Goal: Find specific page/section: Find specific page/section

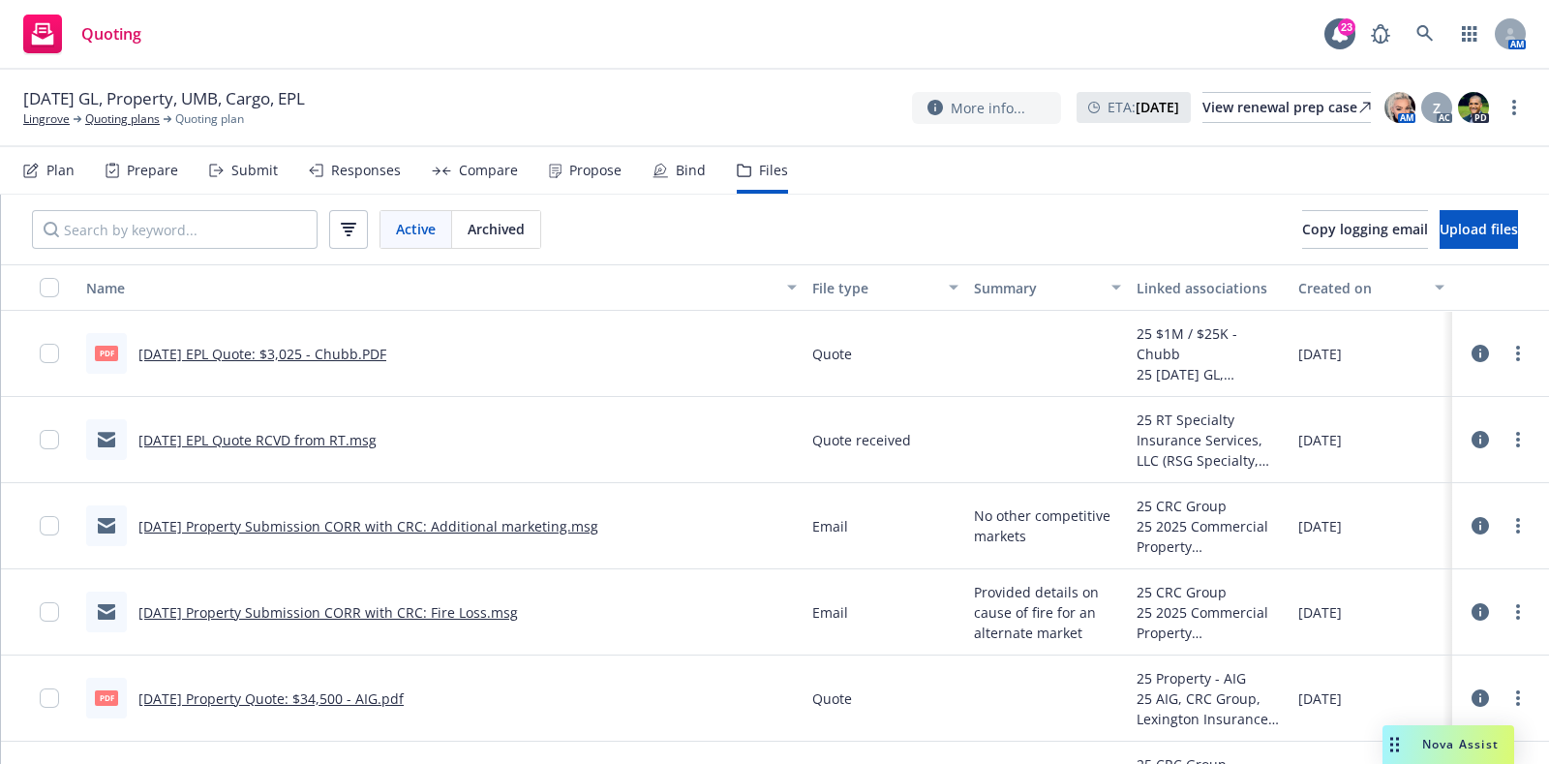
click at [1462, 738] on span "Nova Assist" at bounding box center [1460, 744] width 76 height 16
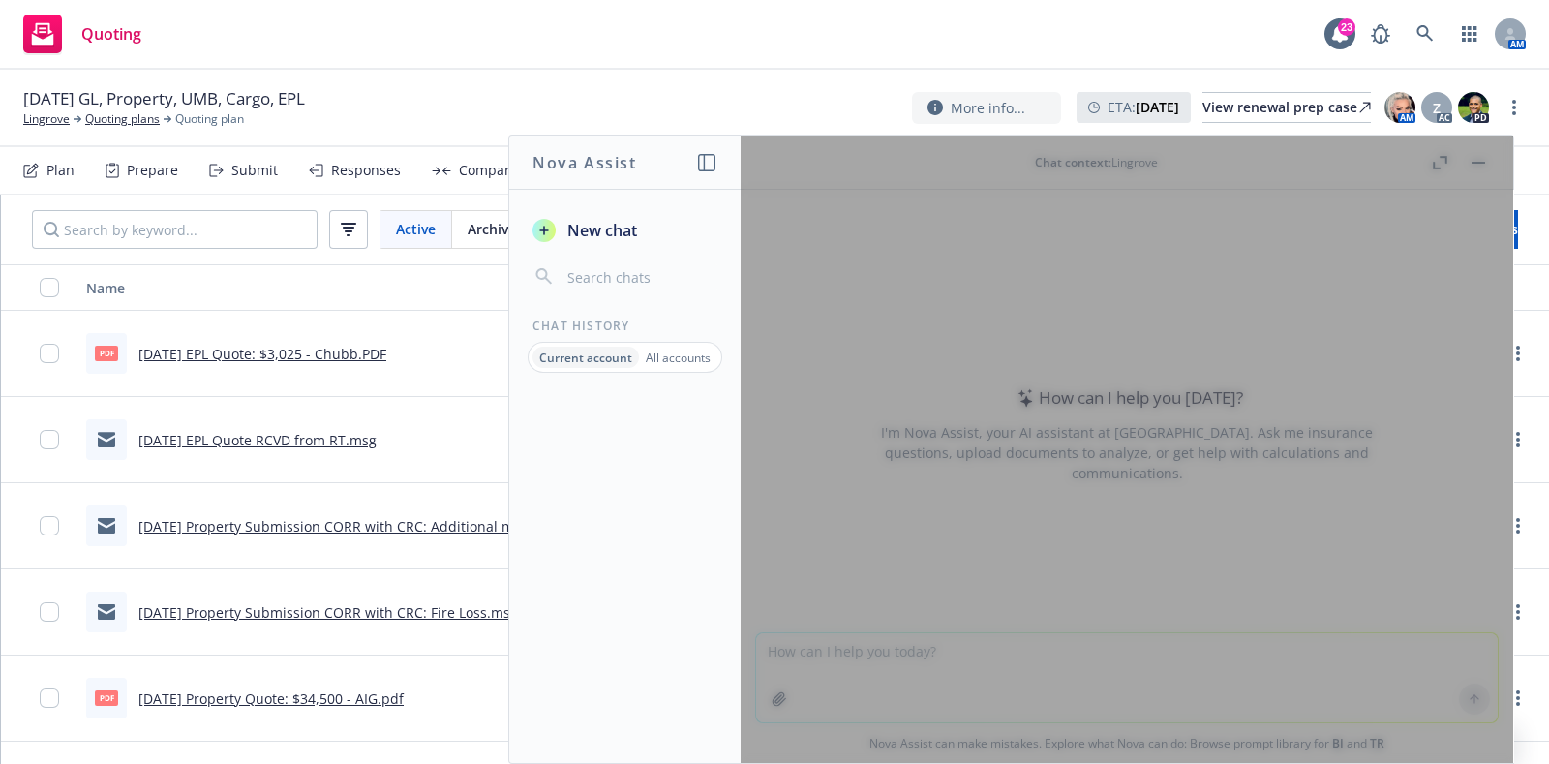
click at [628, 235] on span "New chat" at bounding box center [601, 230] width 74 height 23
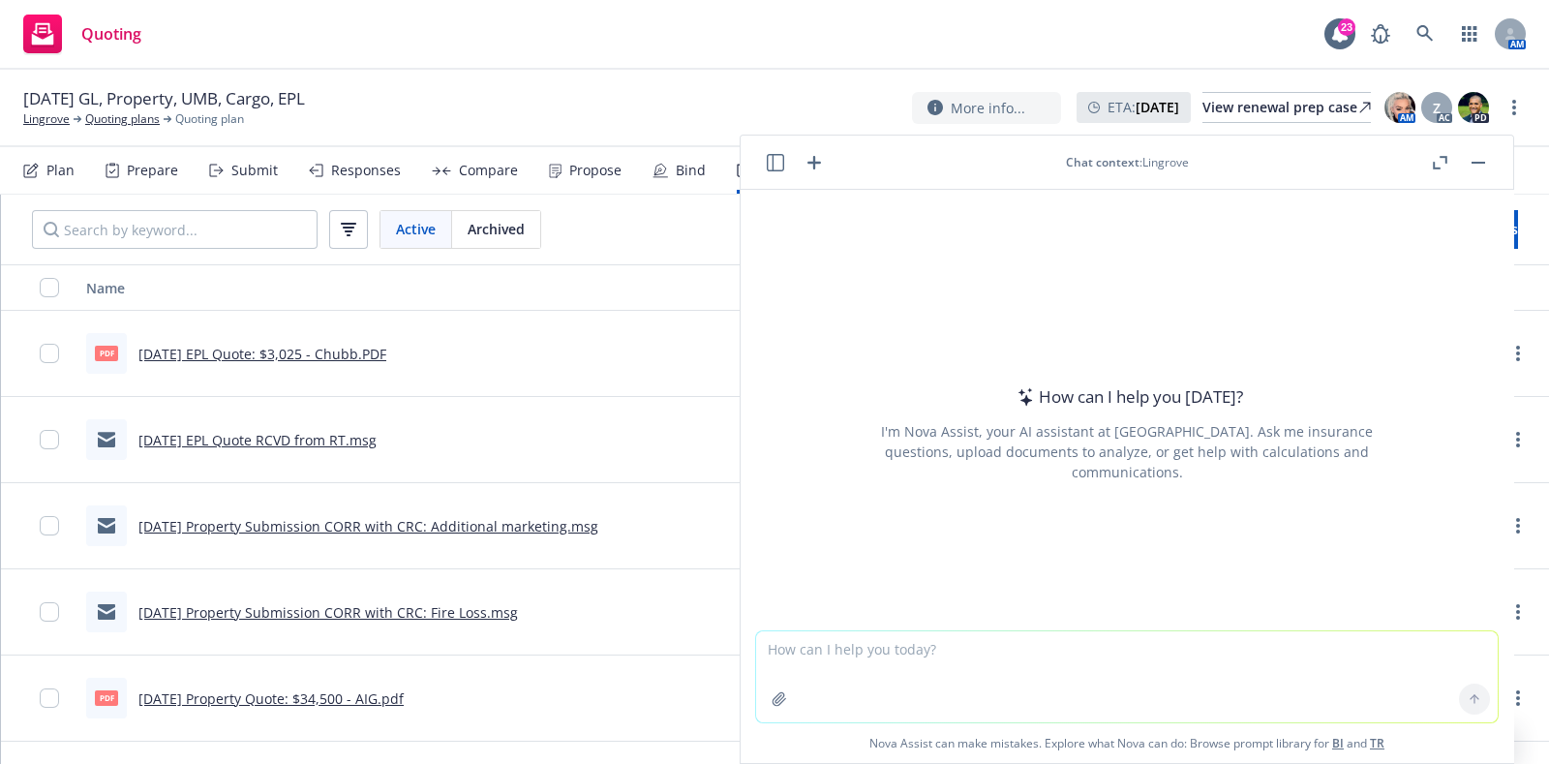
click at [810, 162] on icon "button" at bounding box center [815, 163] width 14 height 14
click at [780, 162] on icon "button" at bounding box center [775, 162] width 17 height 17
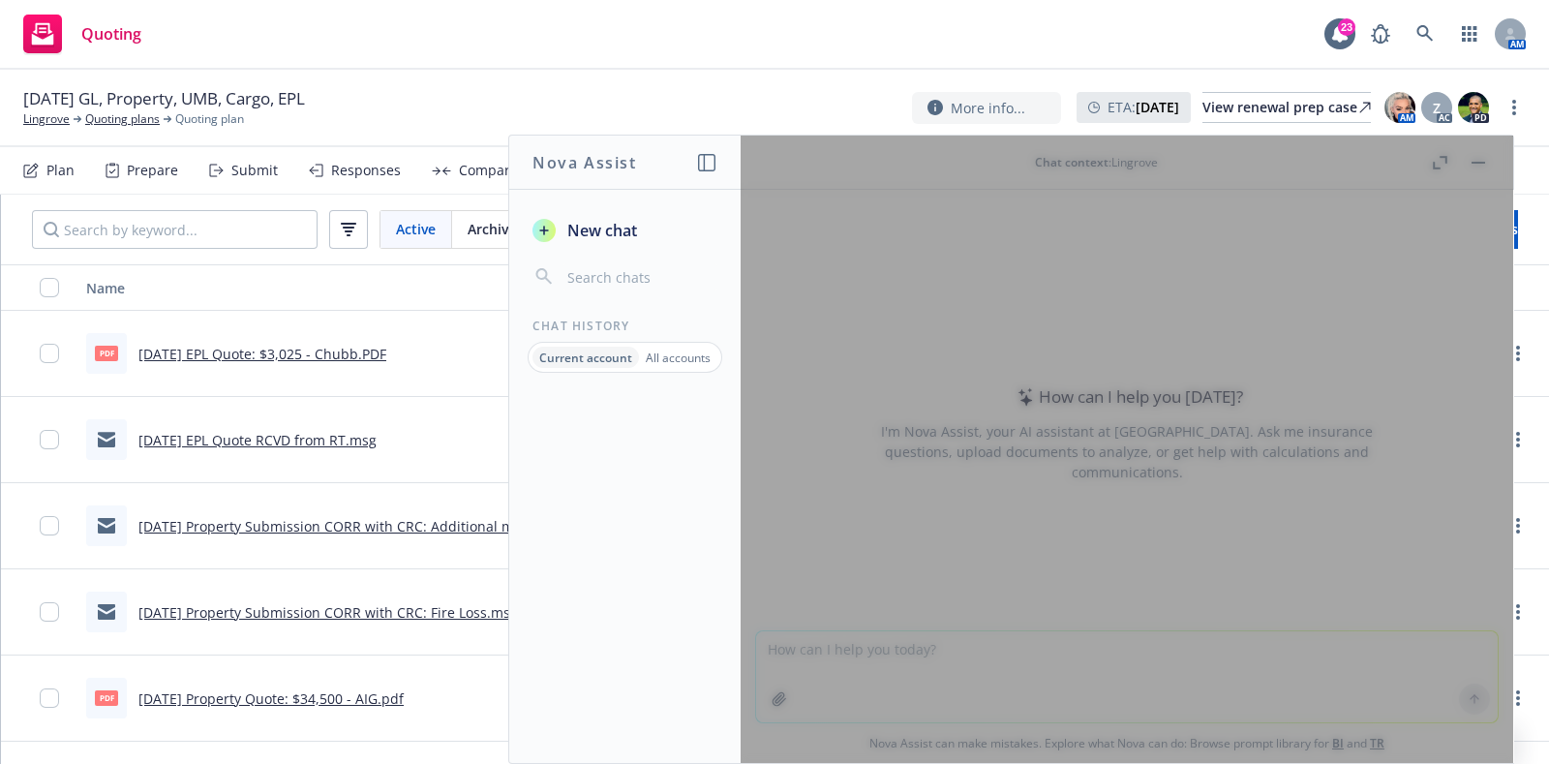
click at [674, 360] on p "All accounts" at bounding box center [678, 358] width 65 height 16
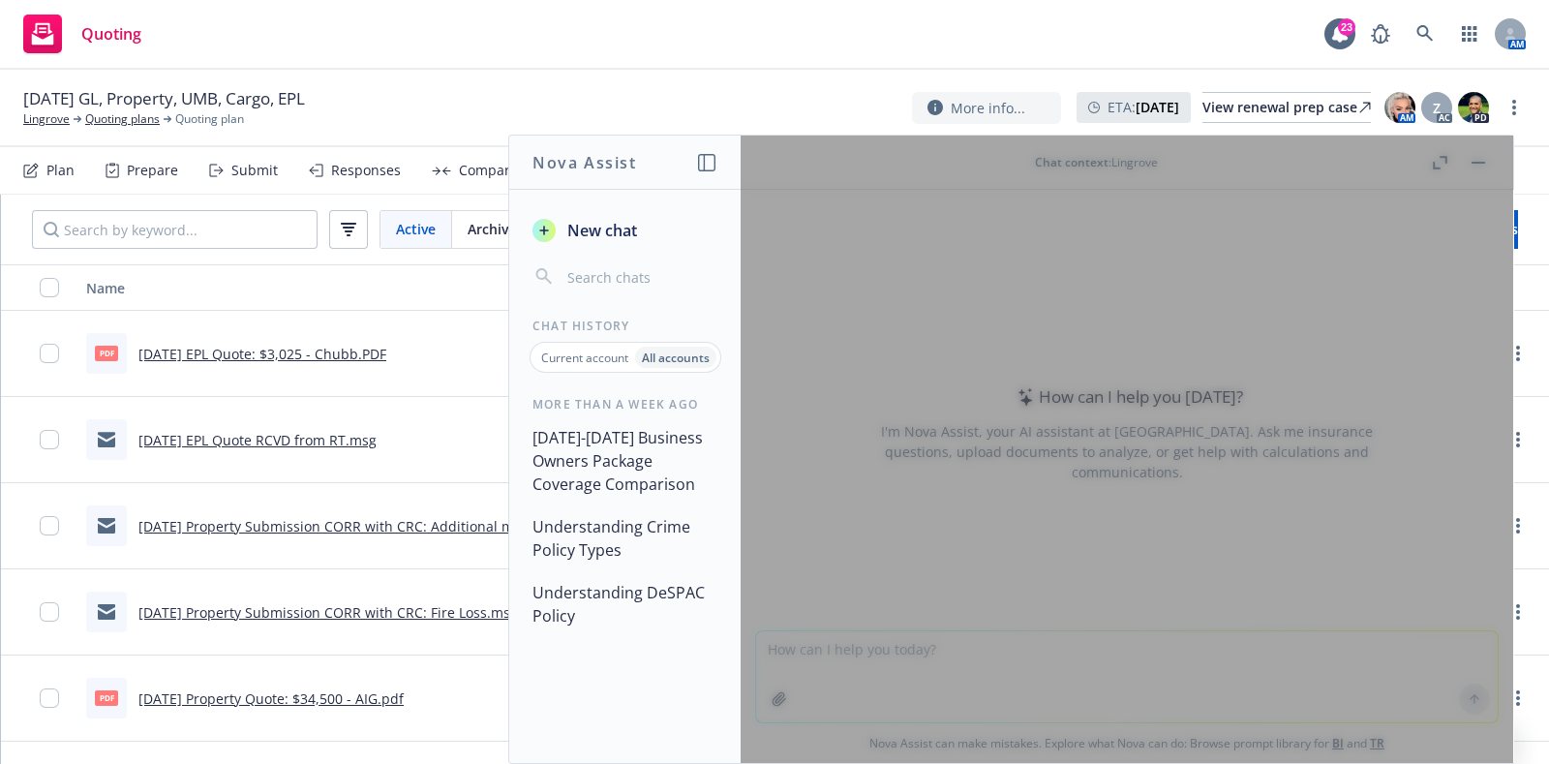
click at [629, 232] on span "New chat" at bounding box center [601, 230] width 74 height 23
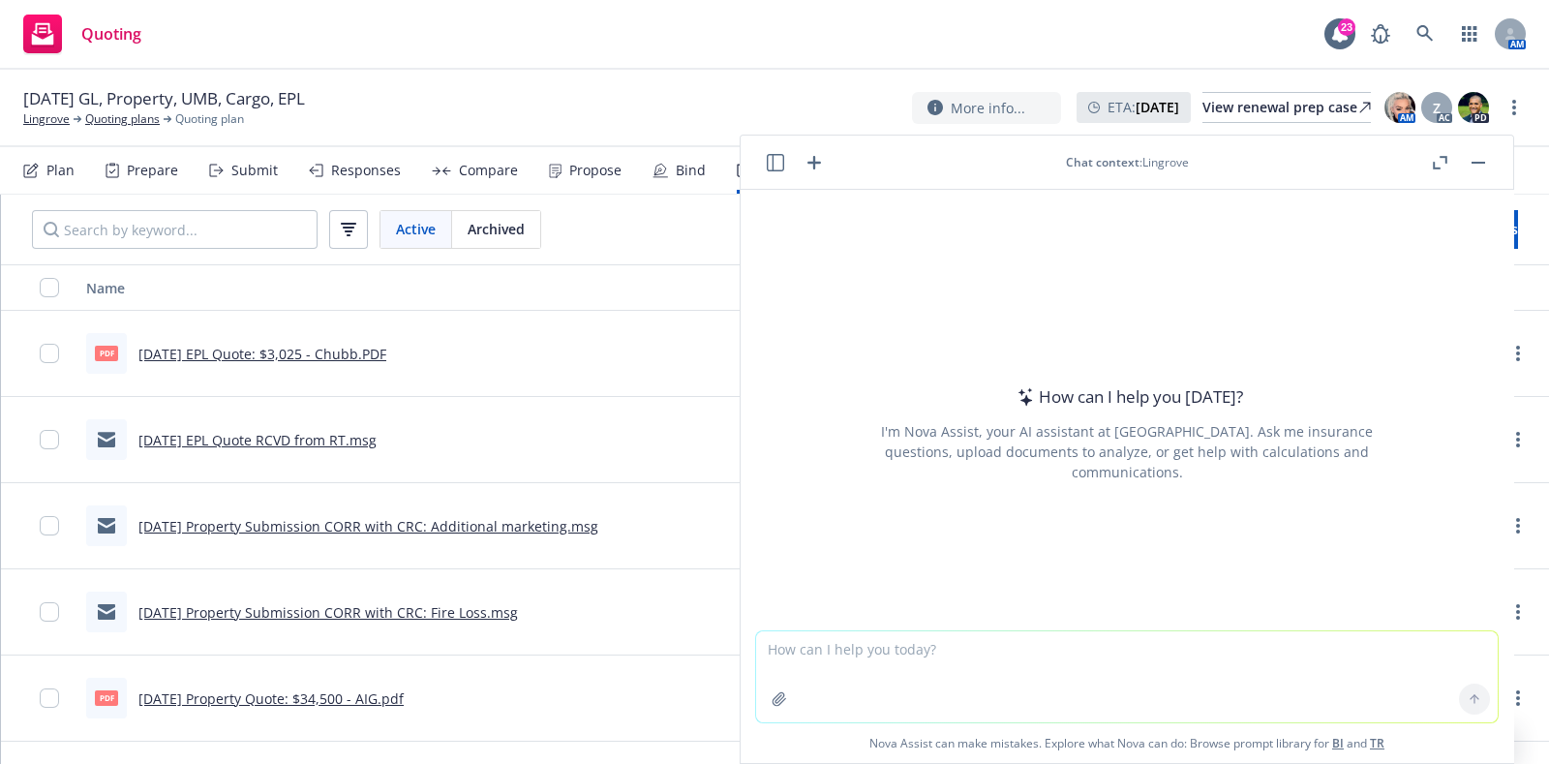
click at [1143, 171] on header "Chat context : Lingrove" at bounding box center [1127, 163] width 773 height 54
drag, startPoint x: 1143, startPoint y: 171, endPoint x: 1146, endPoint y: 154, distance: 17.9
click at [1146, 154] on header "Chat context : Lingrove" at bounding box center [1127, 163] width 773 height 54
click at [1146, 154] on div "Chat context : Lingrove" at bounding box center [1127, 162] width 123 height 16
click at [1477, 162] on rect "button" at bounding box center [1479, 163] width 14 height 2
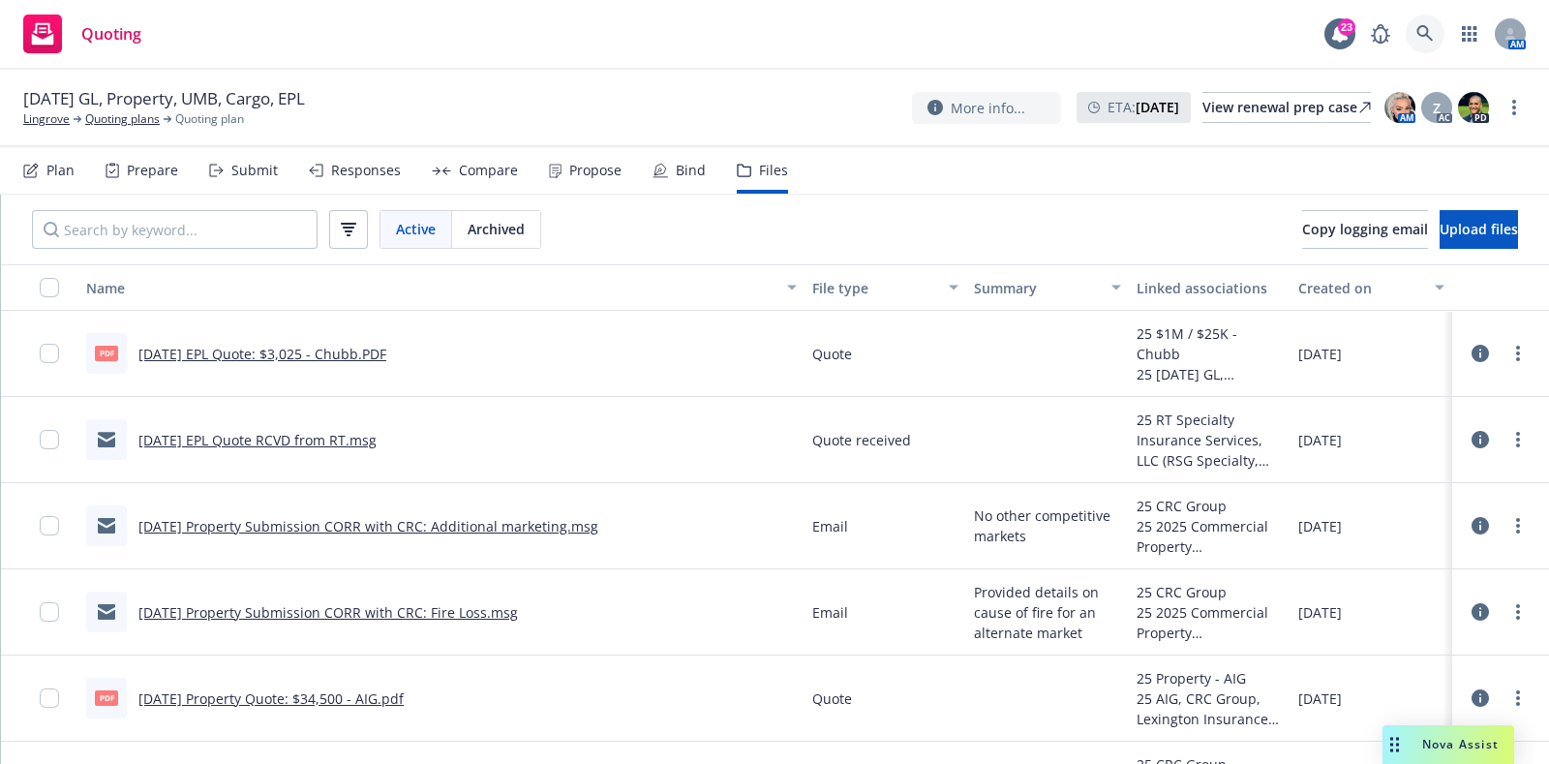
click at [1433, 36] on icon at bounding box center [1425, 33] width 17 height 17
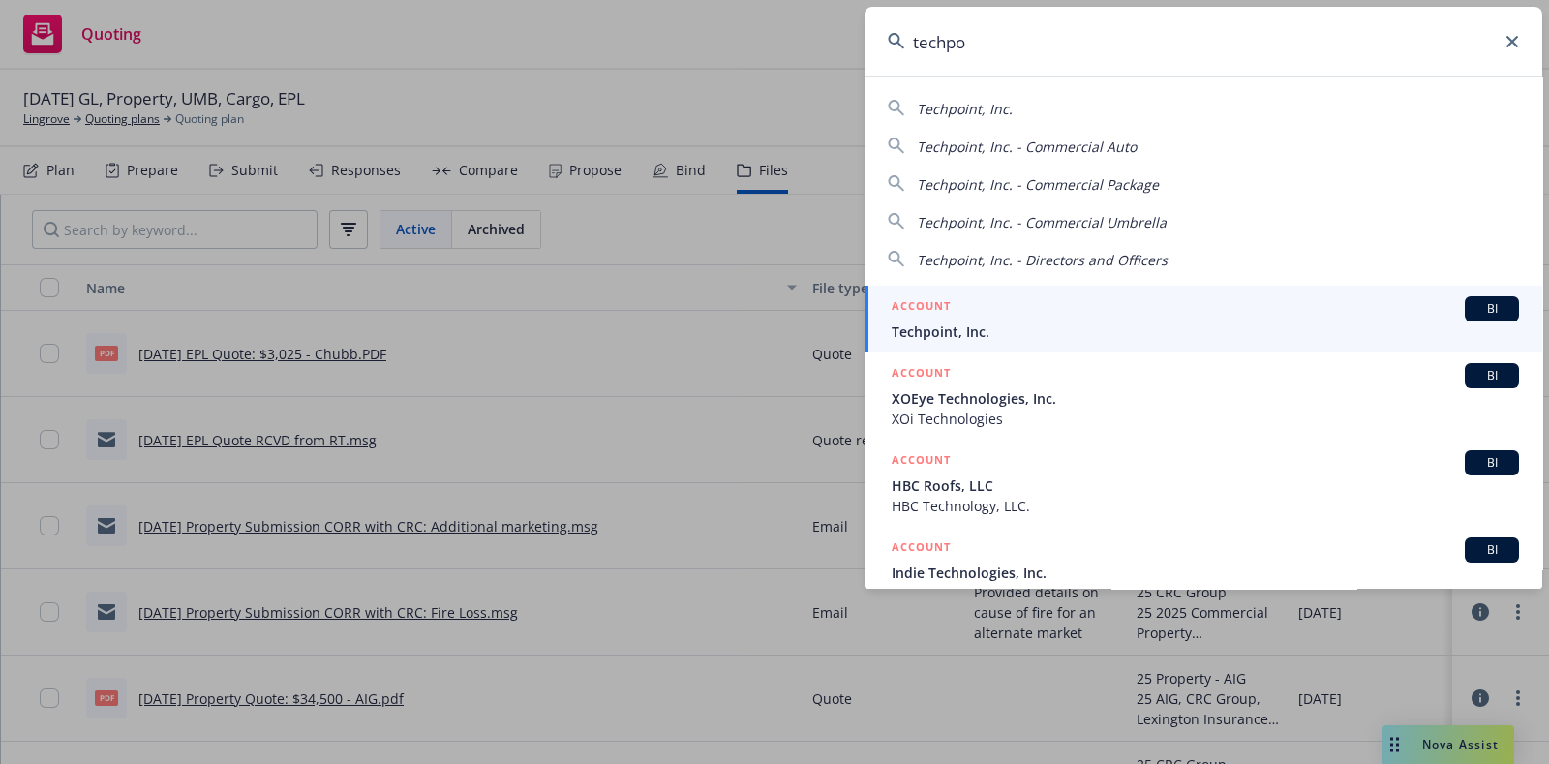
type input "techpo"
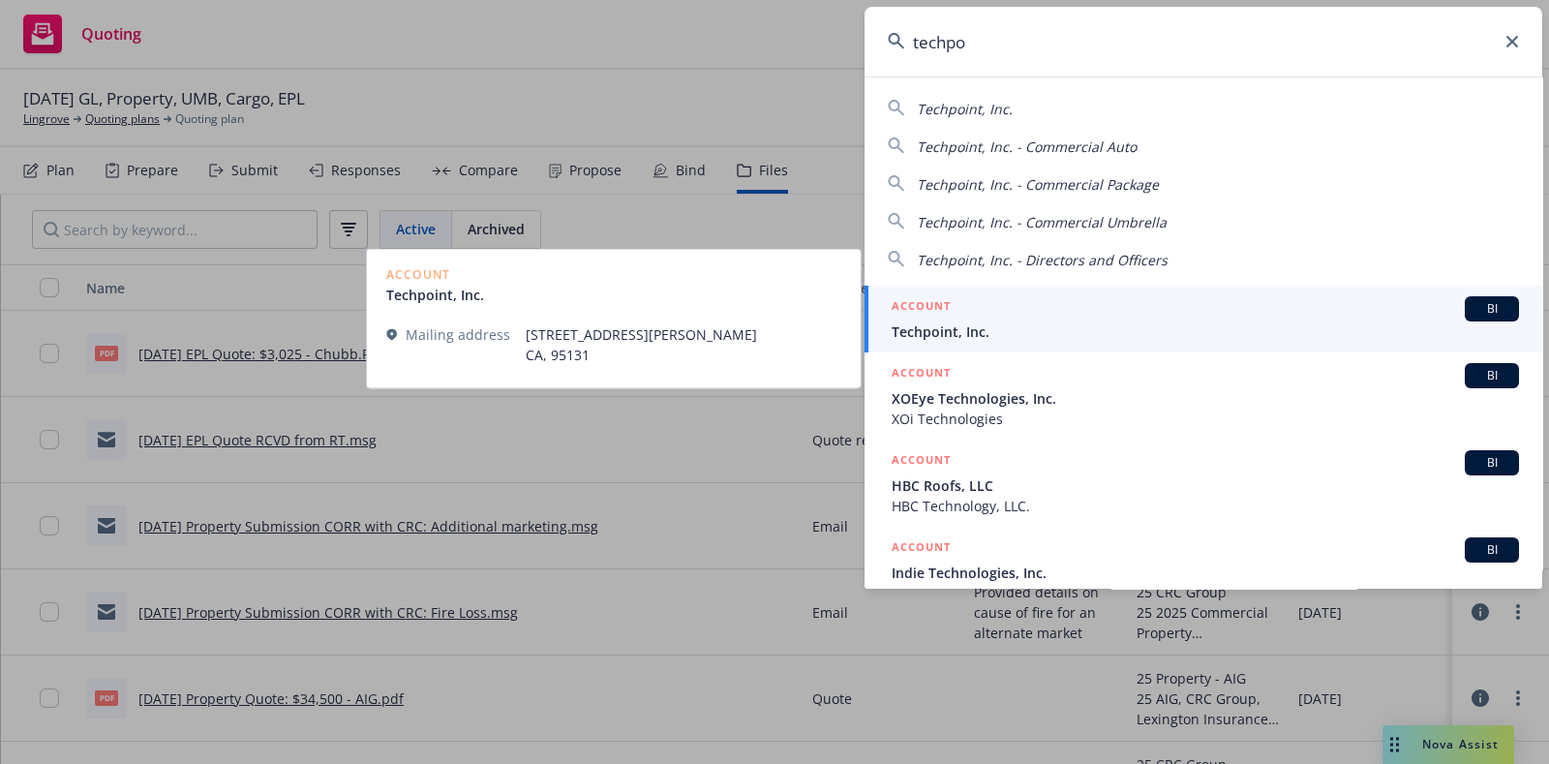
click at [1030, 307] on div "ACCOUNT BI" at bounding box center [1205, 308] width 627 height 25
